Goal: Check status: Check status

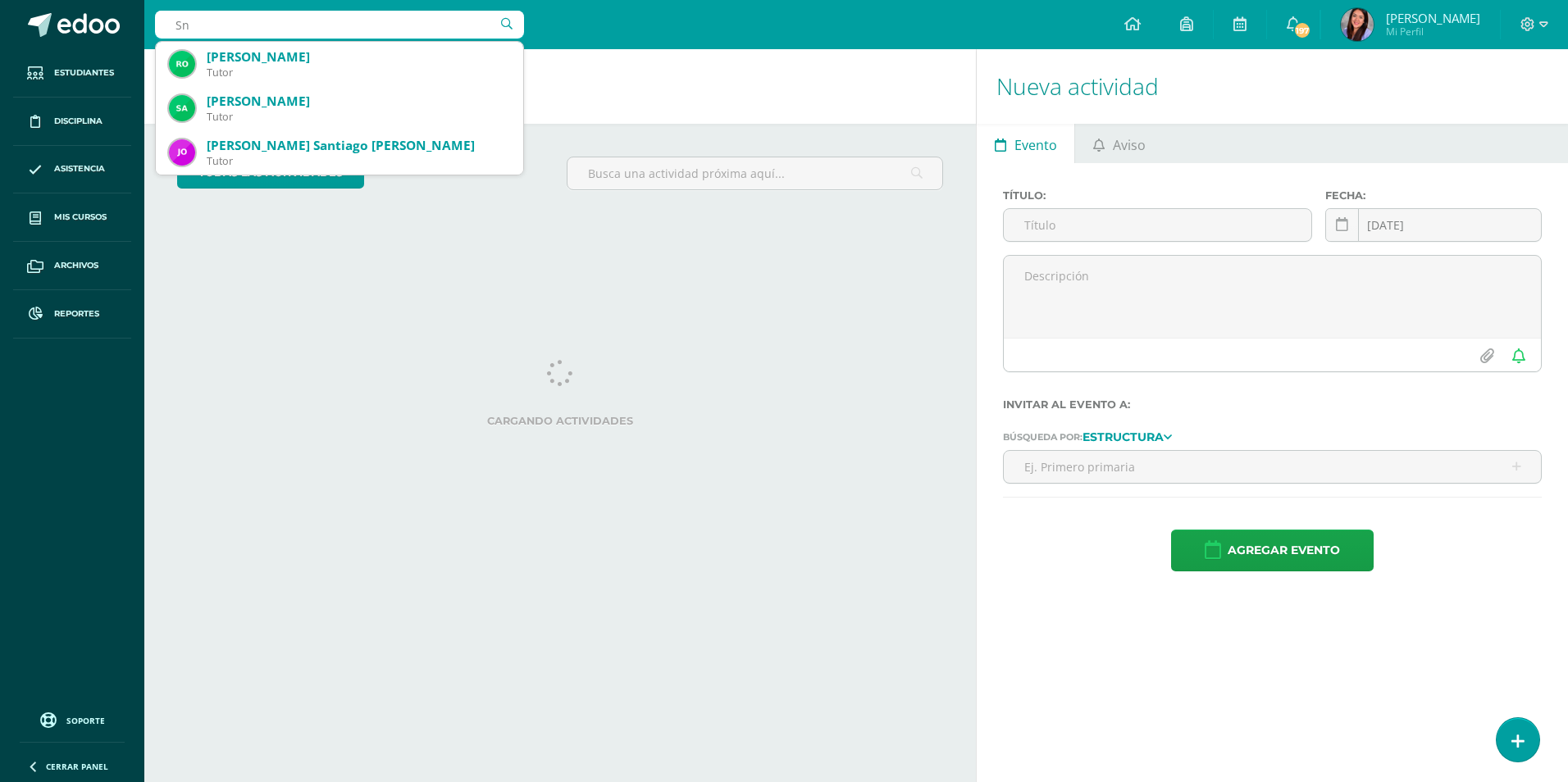
type input "S"
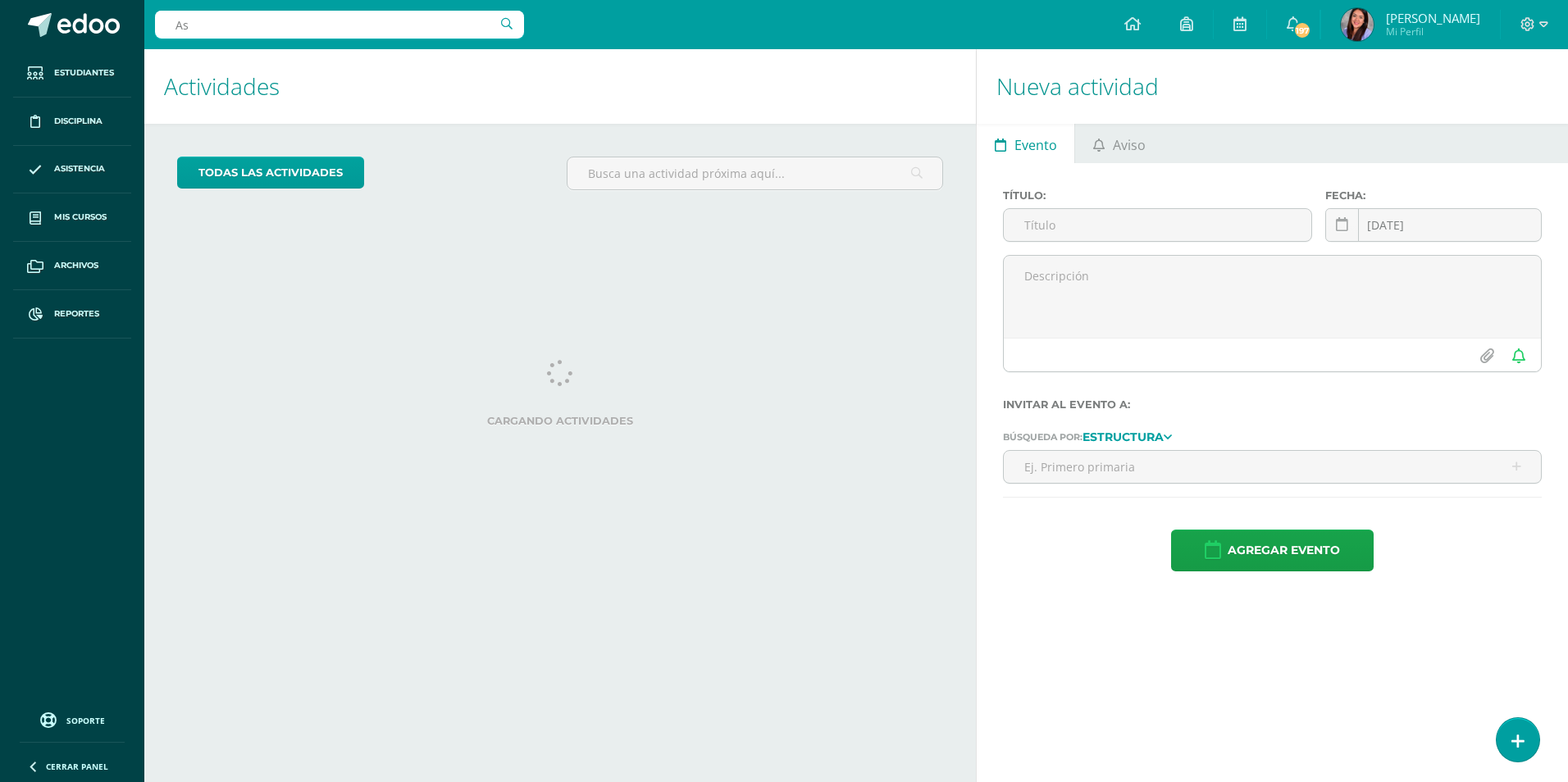
type input "A"
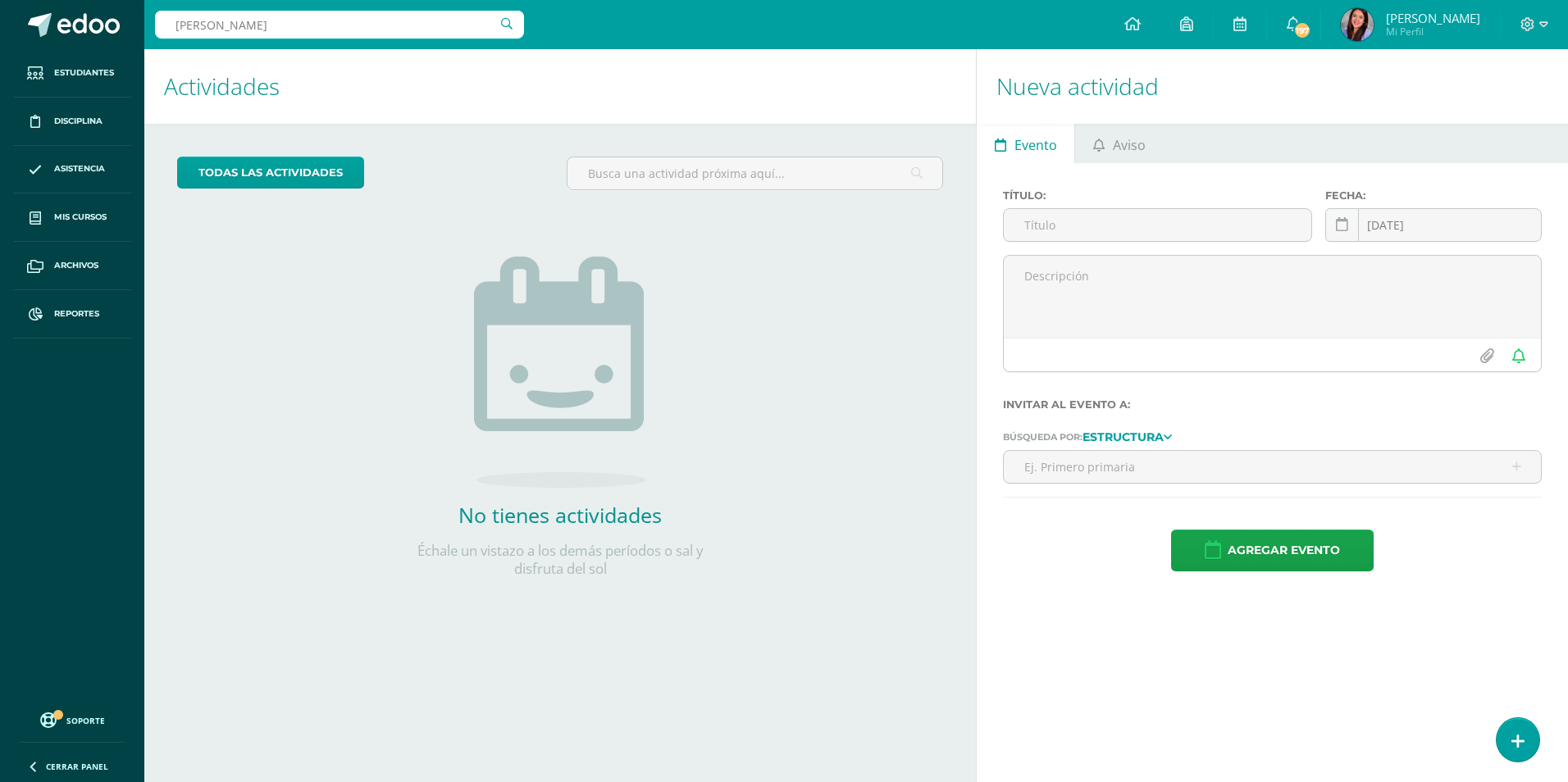
type input "[PERSON_NAME]"
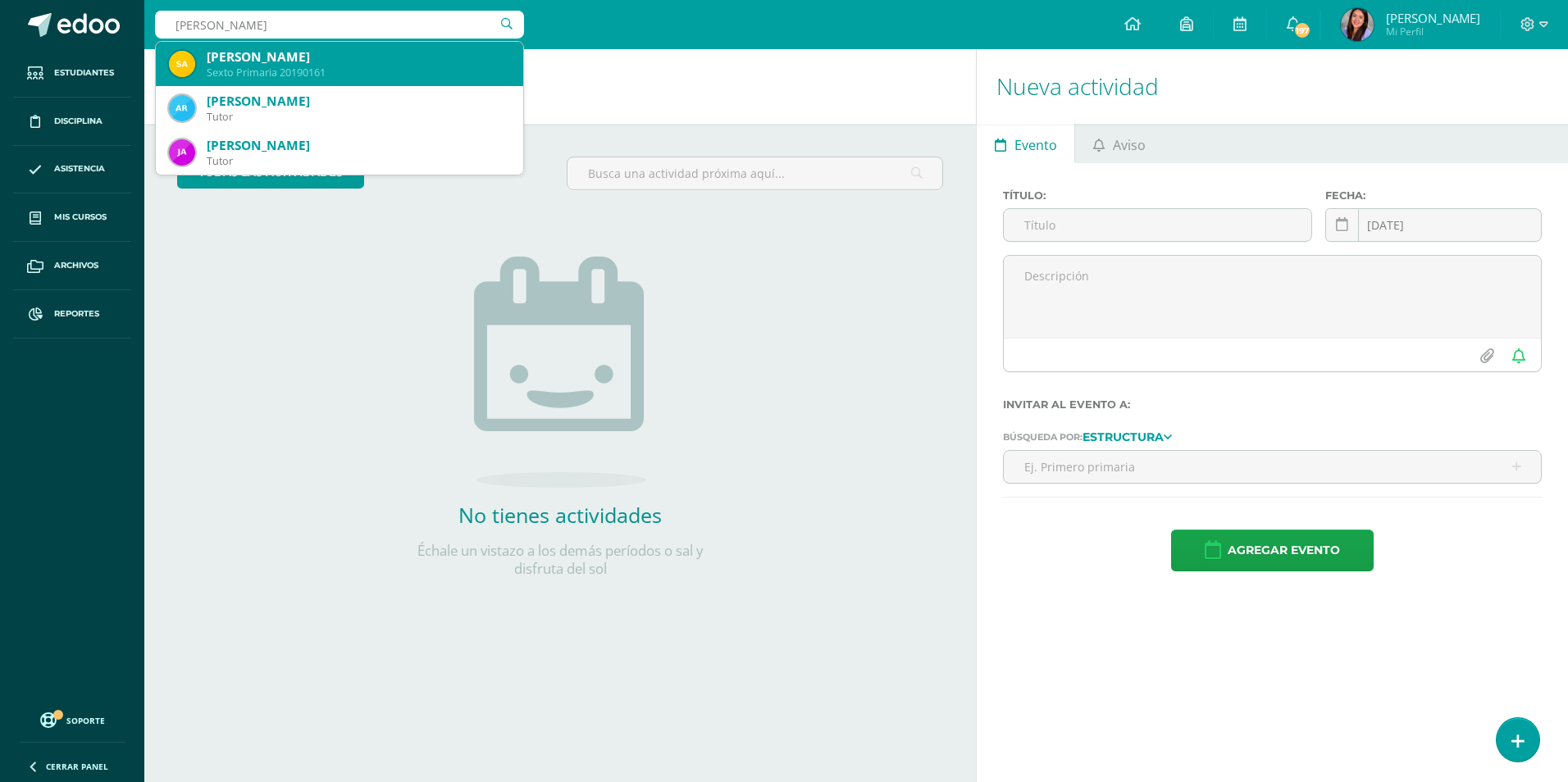
click at [333, 65] on div "[PERSON_NAME]" at bounding box center [358, 57] width 304 height 17
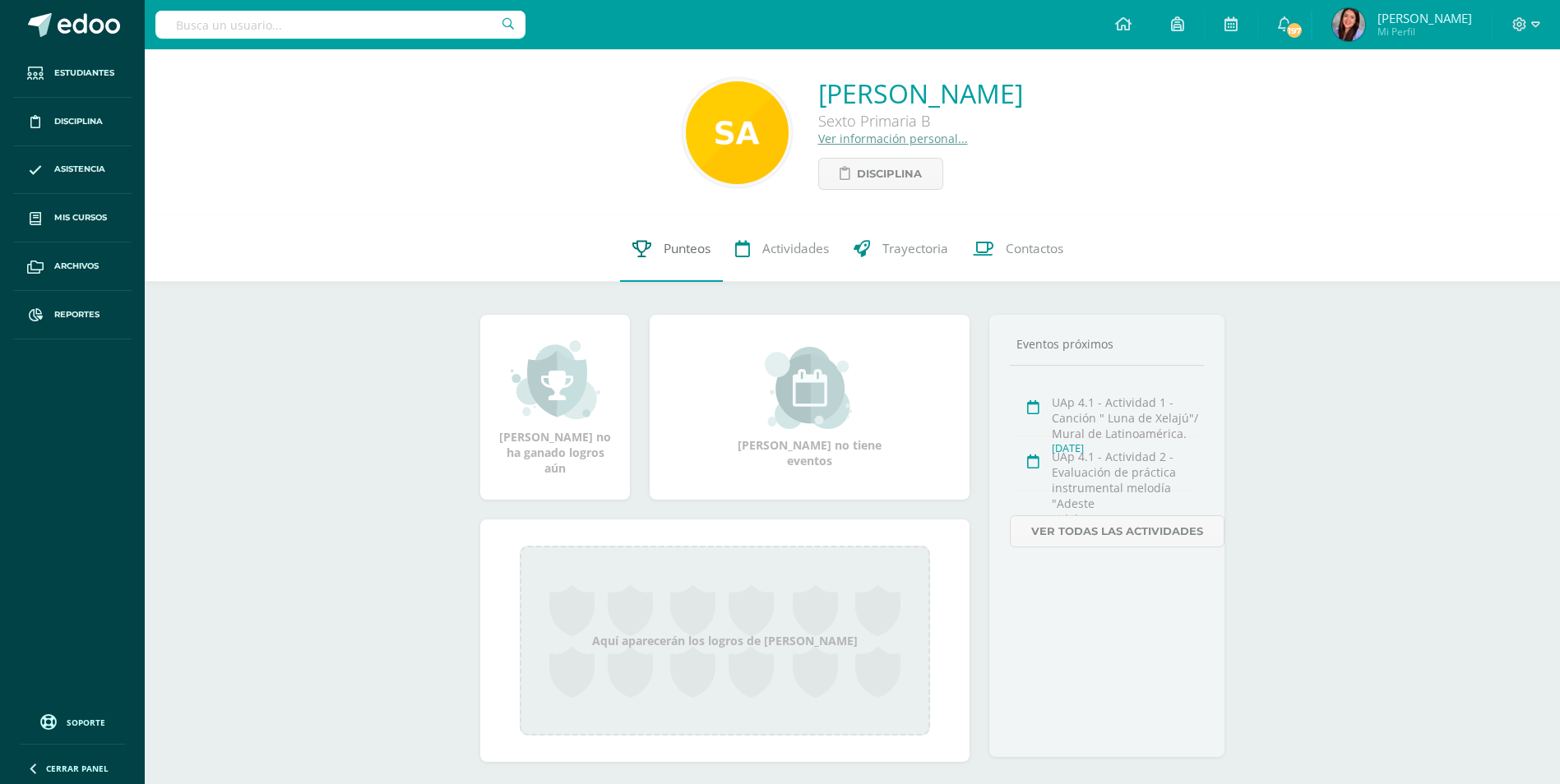
click at [665, 237] on link "Punteos" at bounding box center [671, 249] width 103 height 66
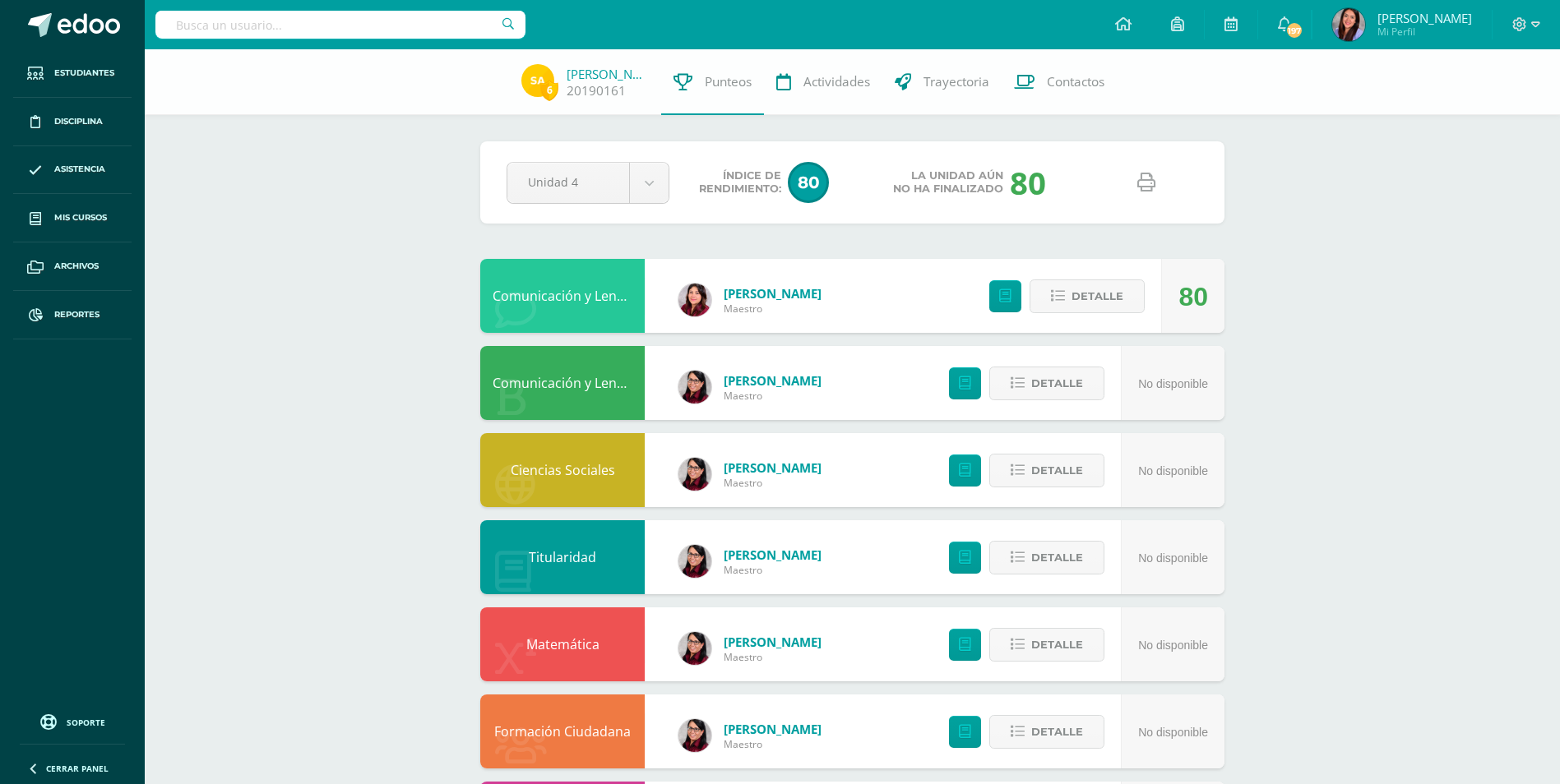
click at [1143, 184] on icon at bounding box center [1147, 182] width 18 height 18
